Goal: Task Accomplishment & Management: Manage account settings

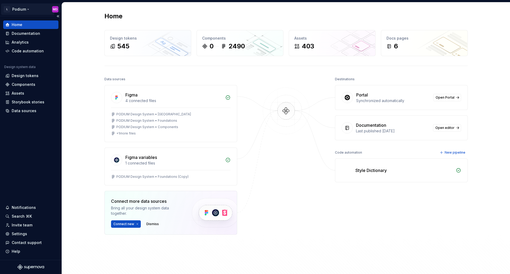
click at [20, 7] on html "L Podium MD Home Documentation Analytics Code automation Design system data Des…" at bounding box center [255, 137] width 510 height 274
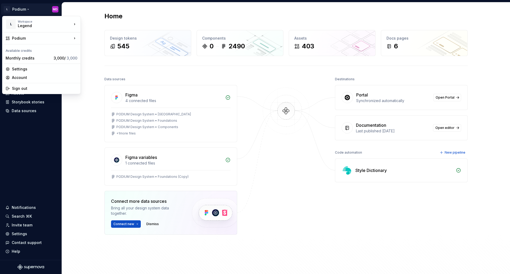
click at [473, 101] on html "L Podium MD Home Documentation Analytics Code automation Design system data Des…" at bounding box center [255, 137] width 510 height 274
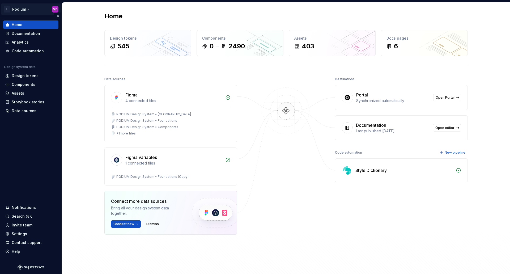
click at [20, 11] on html "L Podium MD Home Documentation Analytics Code automation Design system data Des…" at bounding box center [255, 137] width 510 height 274
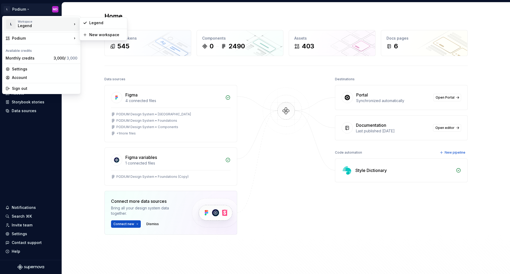
click at [24, 28] on div "Legend" at bounding box center [40, 25] width 45 height 5
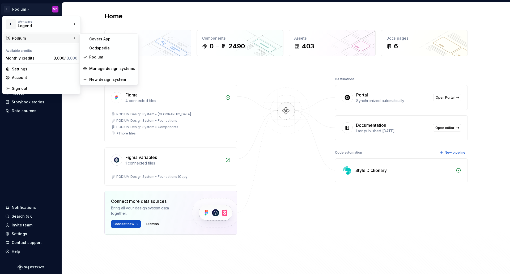
click at [36, 38] on div "Podium" at bounding box center [42, 38] width 60 height 5
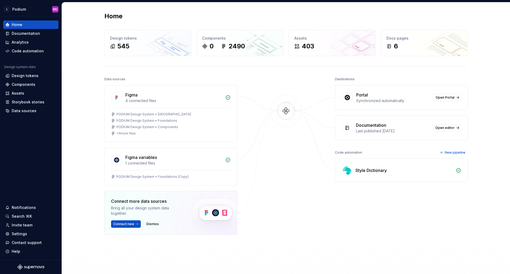
click at [282, 220] on div at bounding box center [285, 168] width 53 height 186
click at [19, 11] on html "L Podium MD Home Documentation Analytics Code automation Design system data Des…" at bounding box center [255, 137] width 510 height 274
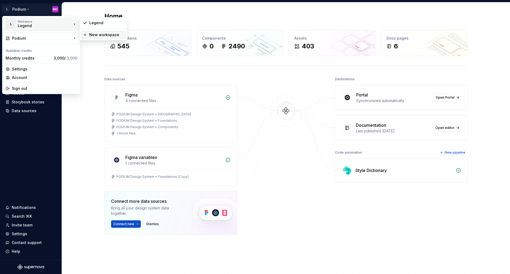
click at [105, 35] on div "New workspace" at bounding box center [106, 34] width 35 height 5
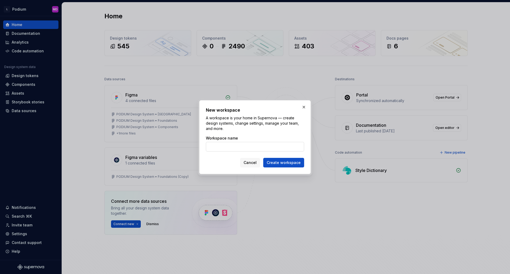
click at [246, 147] on input "Workspace name" at bounding box center [255, 147] width 98 height 10
type input "Gaming"
click at [297, 162] on span "Create workspace" at bounding box center [284, 162] width 34 height 5
